Goal: Task Accomplishment & Management: Complete application form

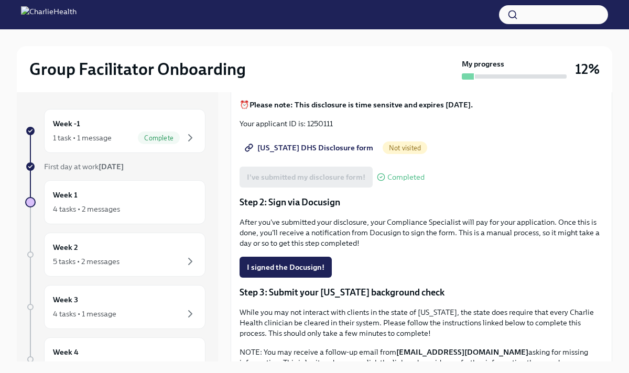
scroll to position [138, 0]
click at [171, 191] on div "Week 1 4 tasks • 2 messages" at bounding box center [125, 202] width 144 height 26
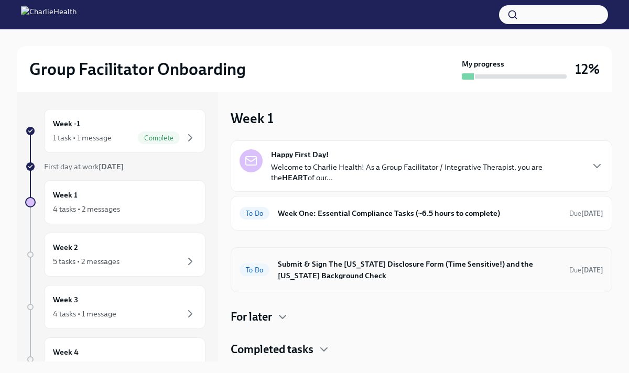
click at [304, 263] on h6 "Submit & Sign The Utah Disclosure Form (Time Sensitive!) and the Louisiana Back…" at bounding box center [419, 270] width 283 height 23
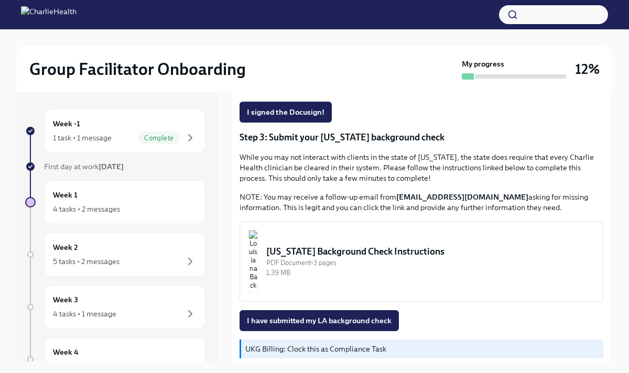
scroll to position [308, 0]
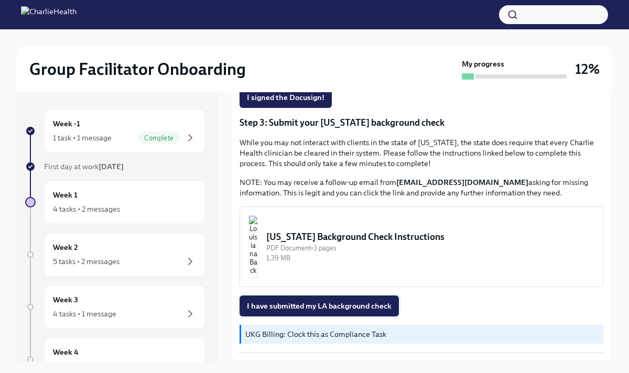
click at [285, 305] on span "I have submitted my LA background check" at bounding box center [319, 306] width 145 height 10
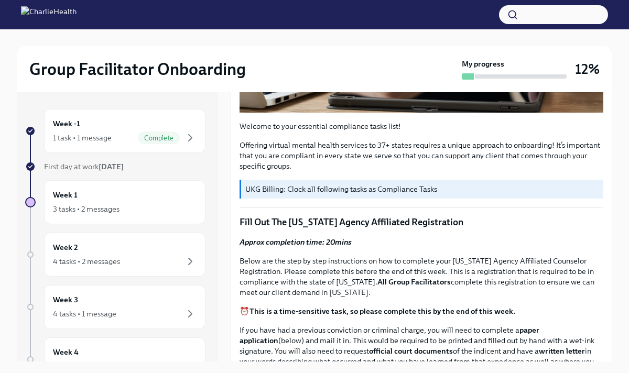
scroll to position [324, 0]
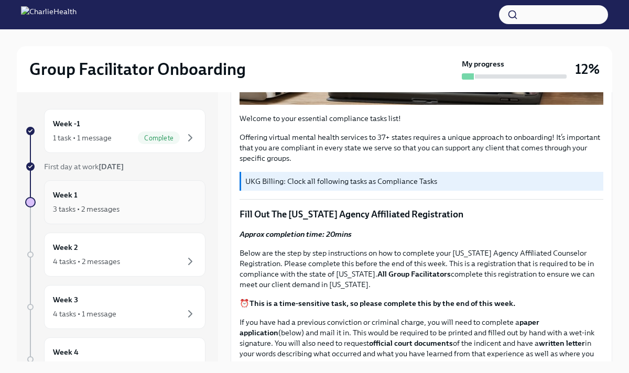
click at [141, 194] on div "Week 1 3 tasks • 2 messages" at bounding box center [125, 202] width 144 height 26
